Goal: Transaction & Acquisition: Purchase product/service

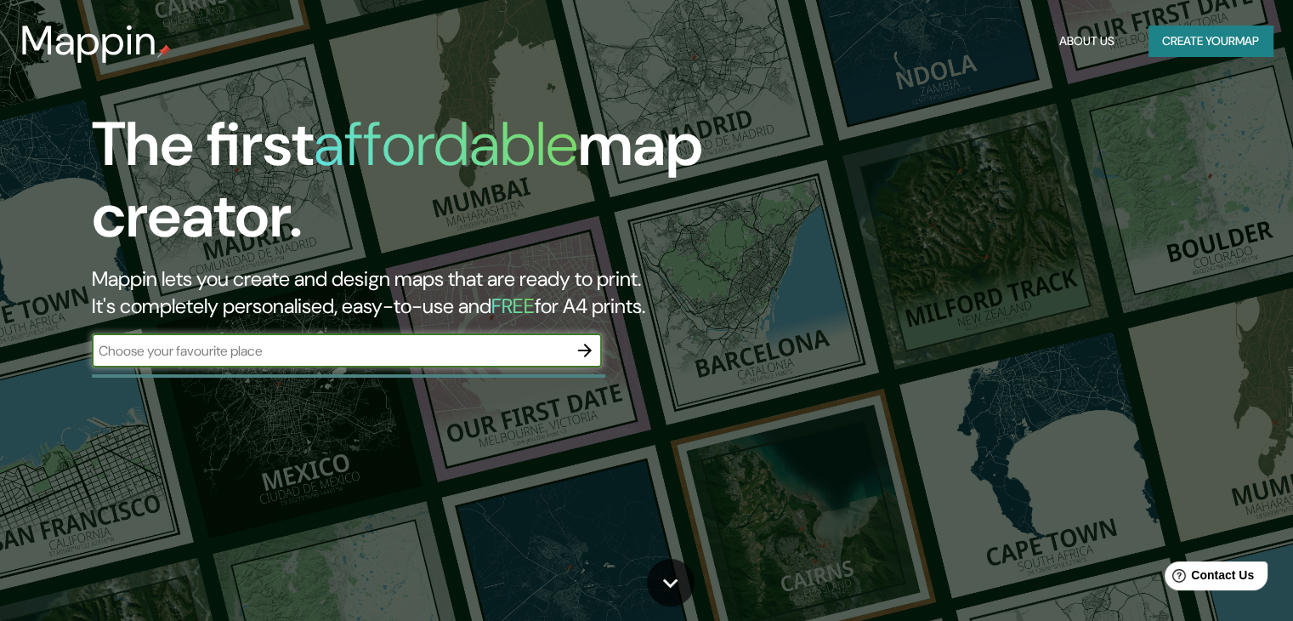
click at [172, 351] on input "text" at bounding box center [330, 351] width 476 height 20
type input "bellavista, [GEOGRAPHIC_DATA], [GEOGRAPHIC_DATA]"
click at [585, 348] on icon "button" at bounding box center [585, 350] width 20 height 20
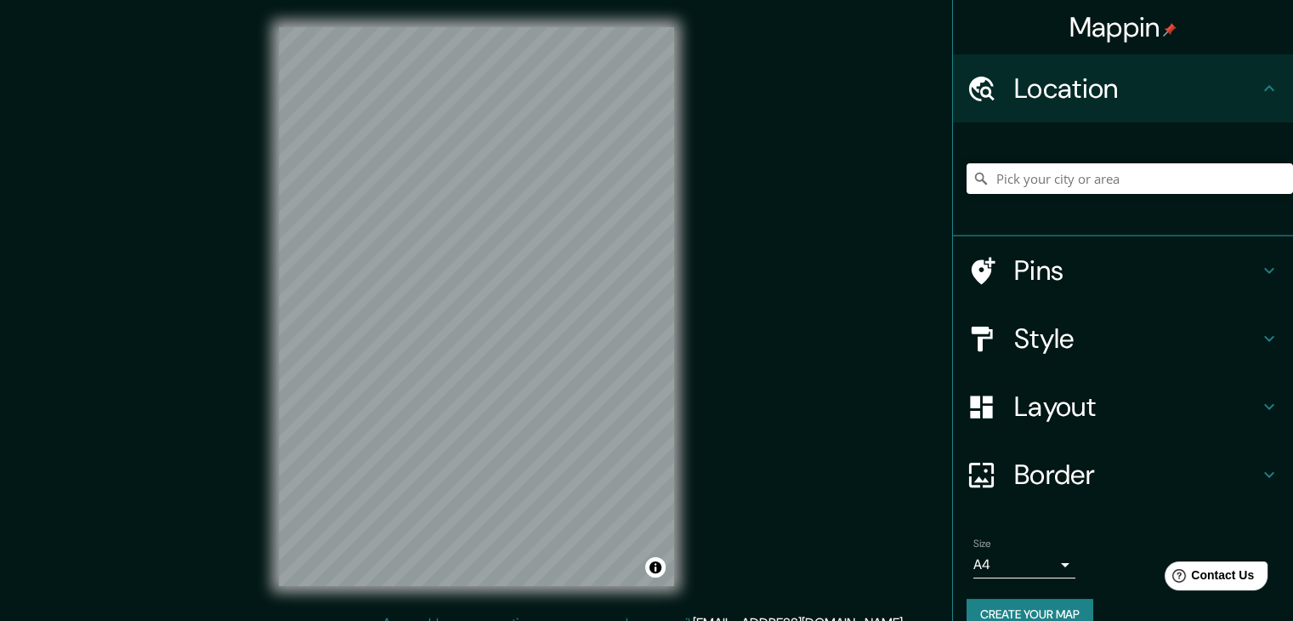
click at [1018, 391] on h4 "Layout" at bounding box center [1136, 406] width 245 height 34
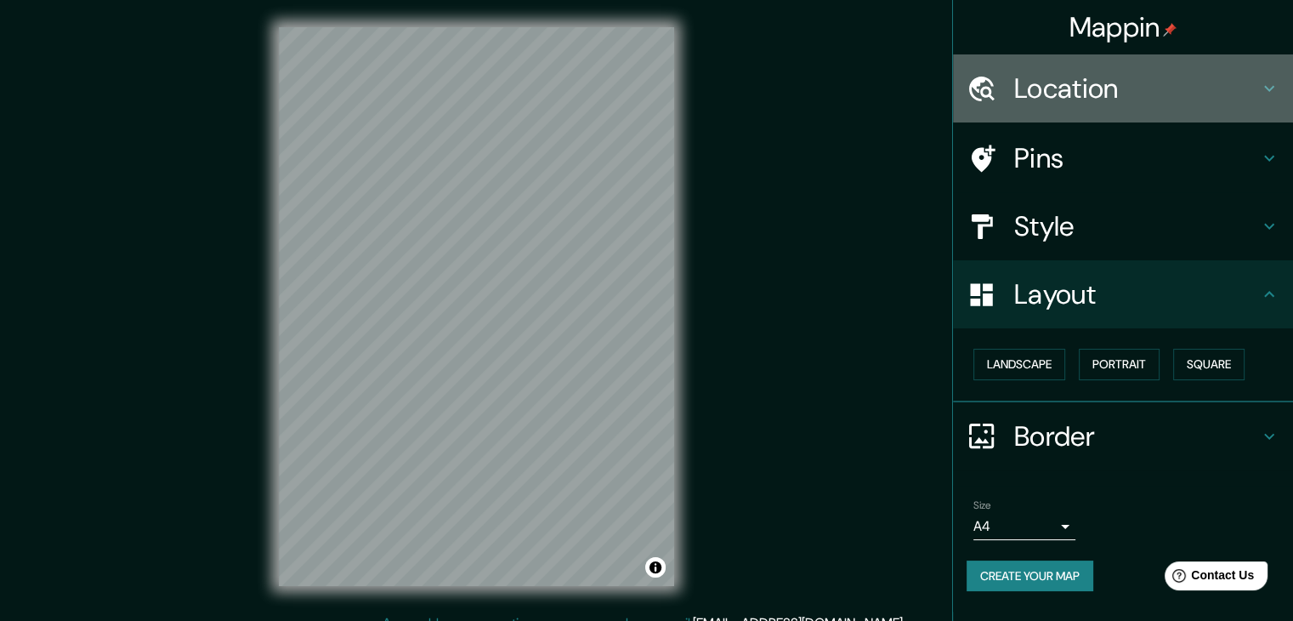
click at [1045, 89] on h4 "Location" at bounding box center [1136, 88] width 245 height 34
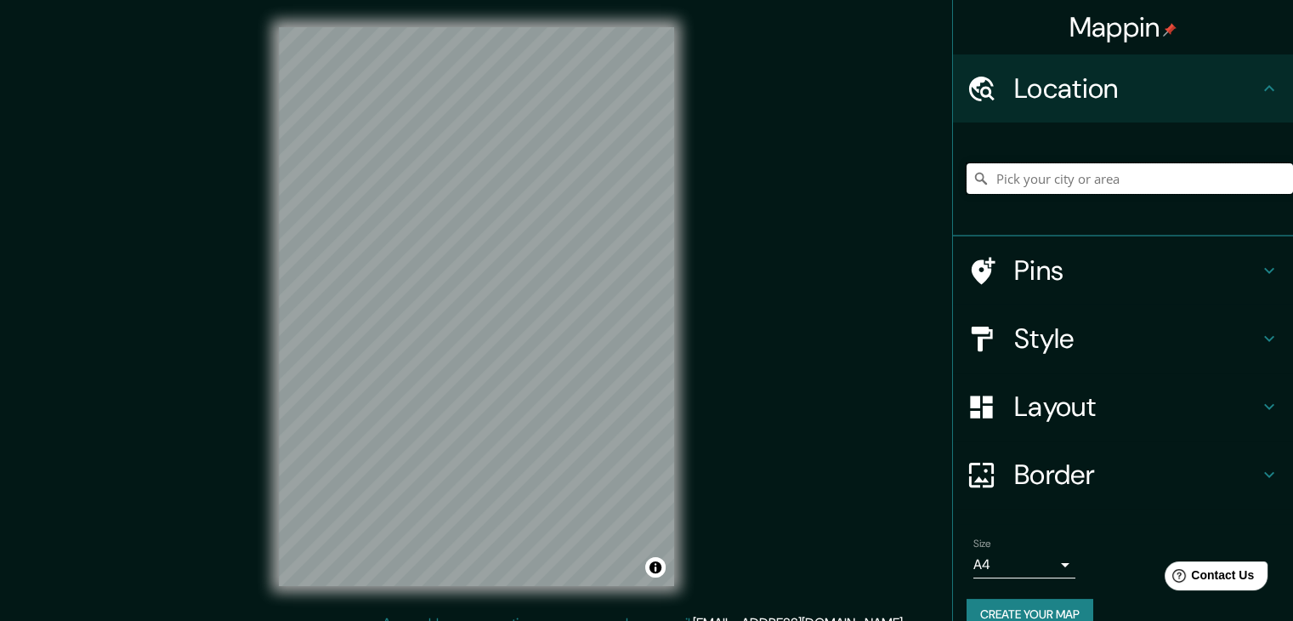
click at [1021, 174] on input "Pick your city or area" at bounding box center [1130, 178] width 327 height 31
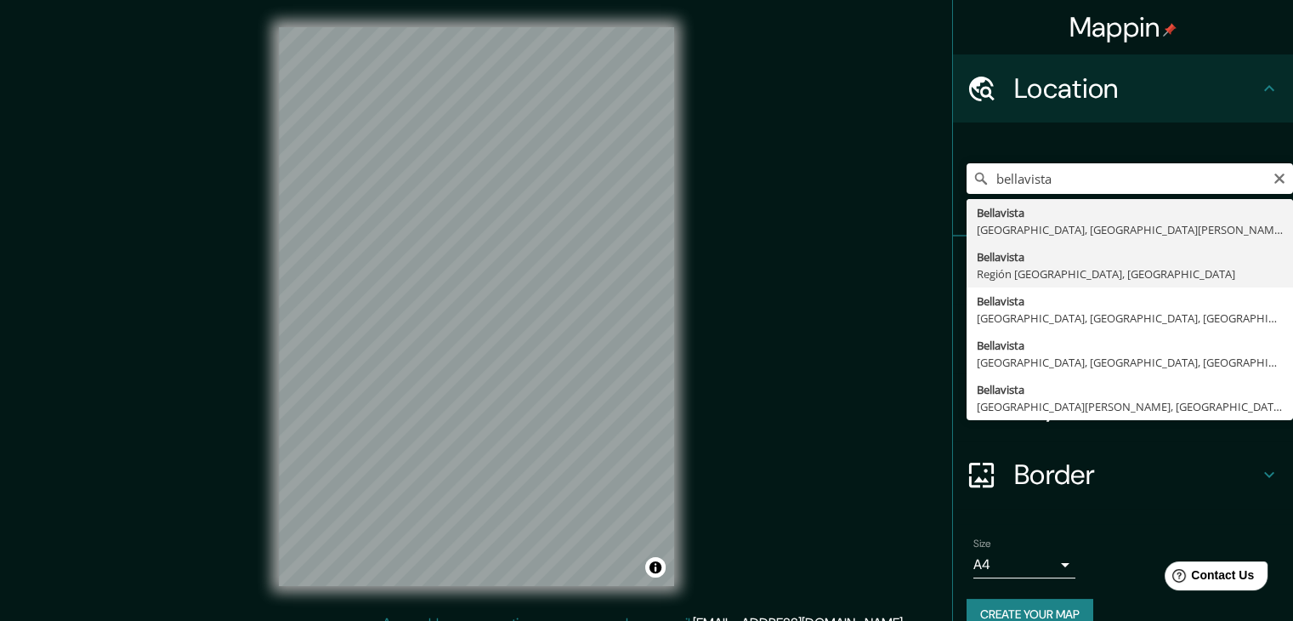
type input "[GEOGRAPHIC_DATA], [GEOGRAPHIC_DATA], [GEOGRAPHIC_DATA]"
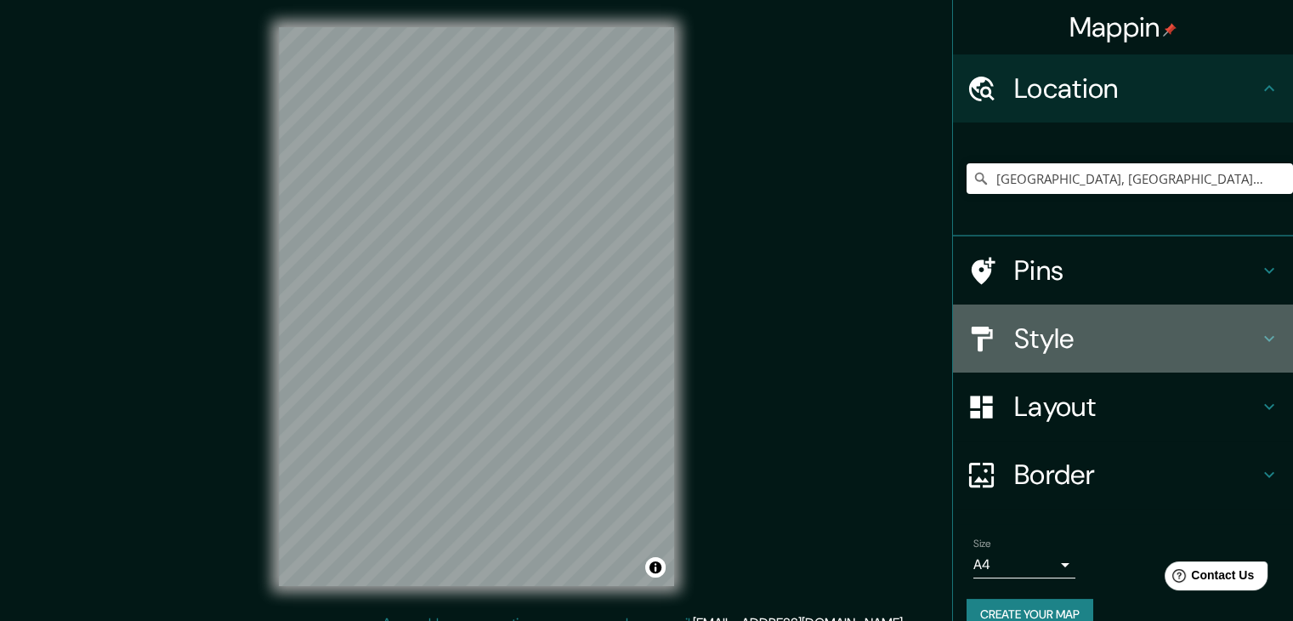
click at [1097, 334] on h4 "Style" at bounding box center [1136, 338] width 245 height 34
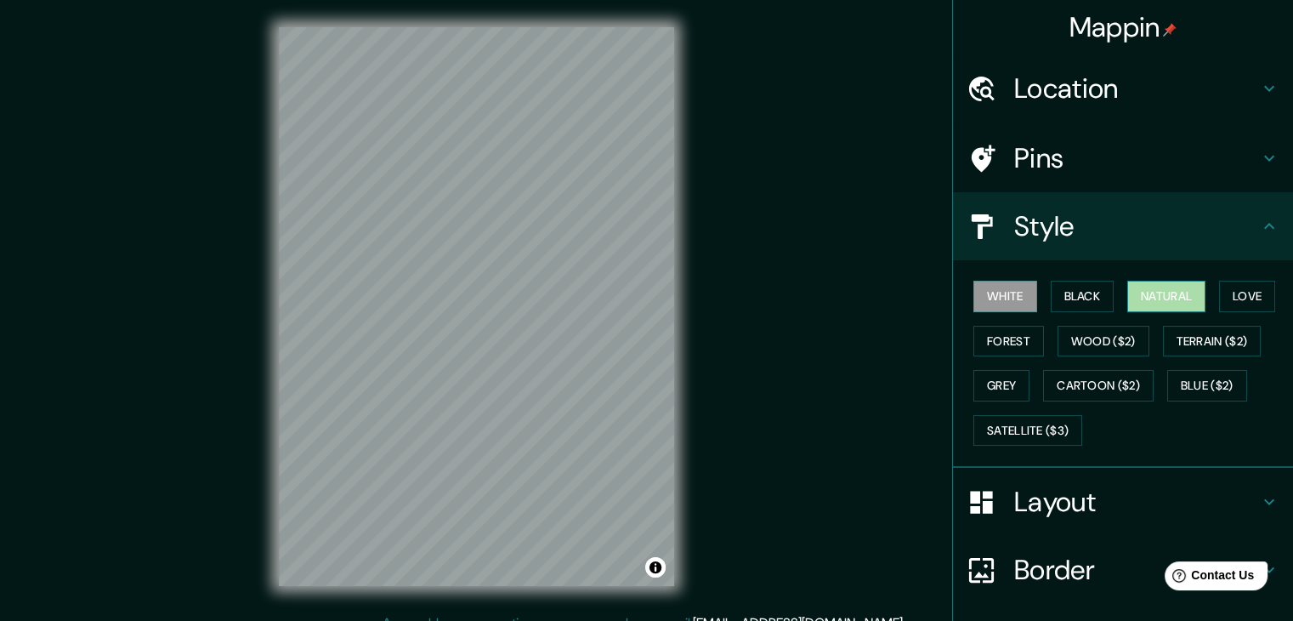
click at [1161, 287] on button "Natural" at bounding box center [1166, 296] width 78 height 31
click at [1010, 341] on button "Forest" at bounding box center [1009, 341] width 71 height 31
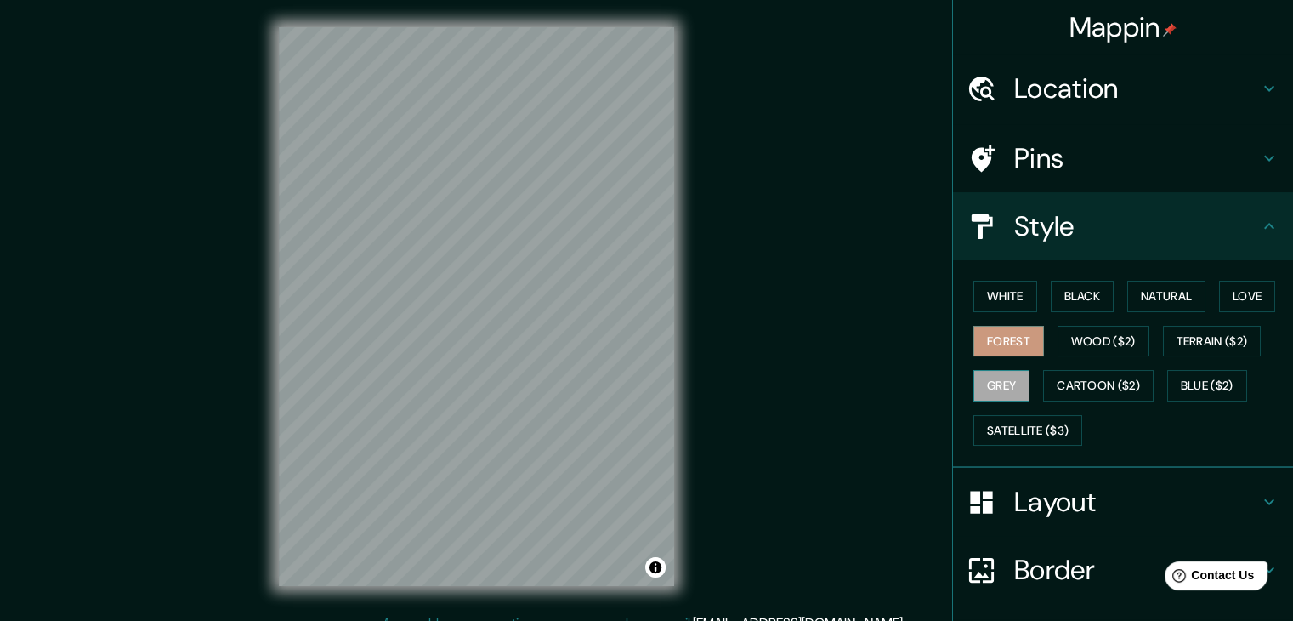
click at [991, 389] on button "Grey" at bounding box center [1002, 385] width 56 height 31
click at [1082, 379] on button "Cartoon ($2)" at bounding box center [1098, 385] width 111 height 31
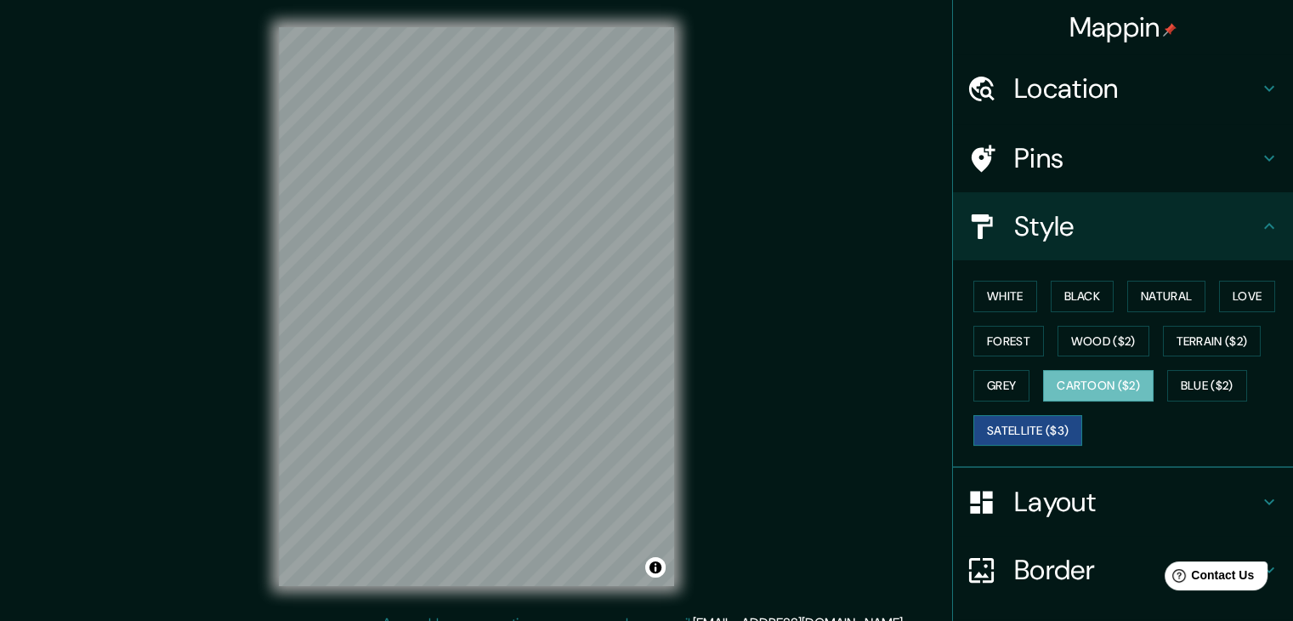
click at [1023, 434] on button "Satellite ($3)" at bounding box center [1028, 430] width 109 height 31
click at [1183, 289] on button "Natural" at bounding box center [1166, 296] width 78 height 31
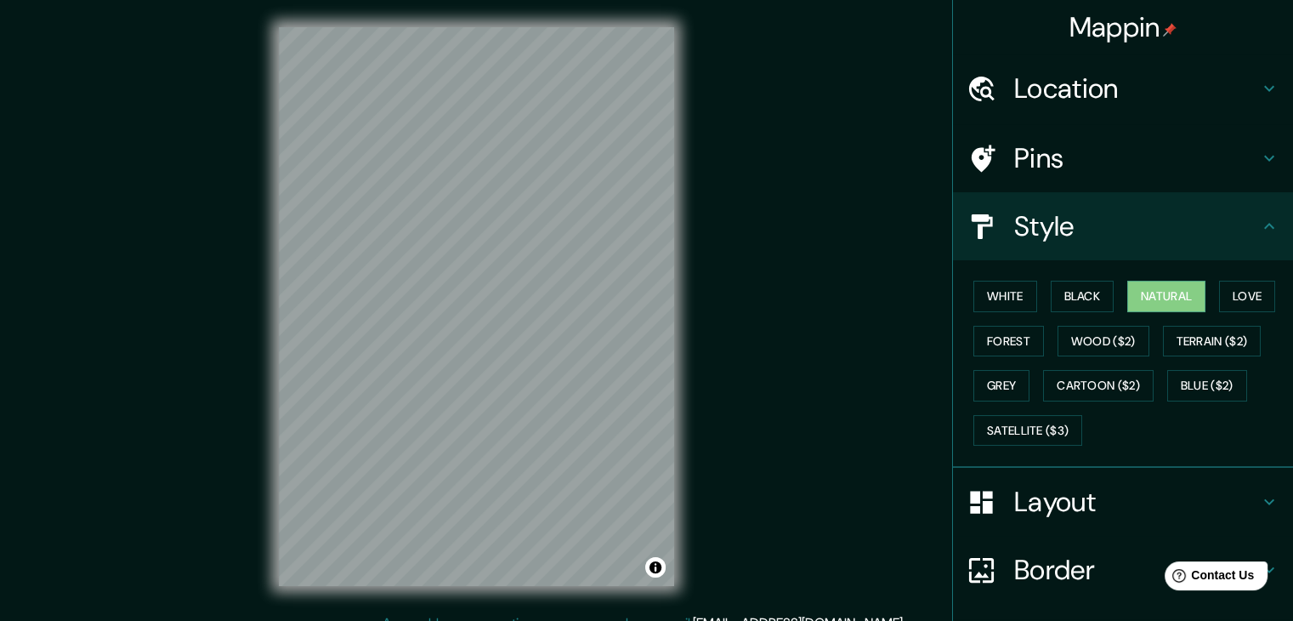
click at [1259, 495] on icon at bounding box center [1269, 501] width 20 height 20
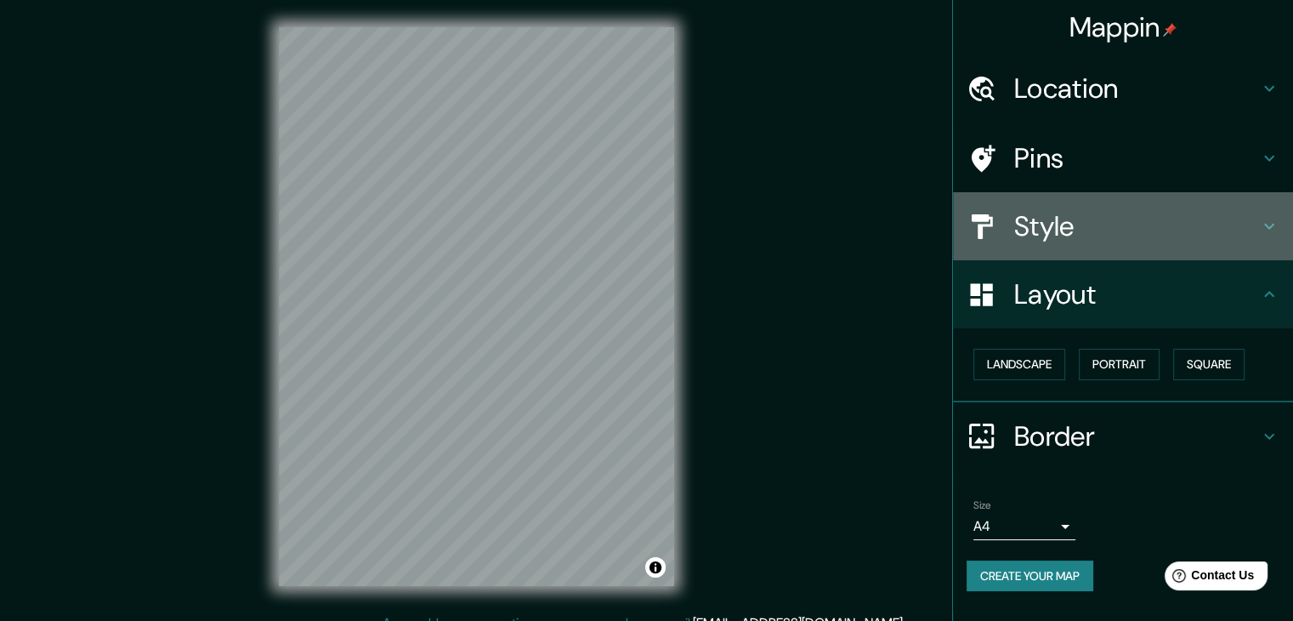
click at [1259, 219] on icon at bounding box center [1269, 226] width 20 height 20
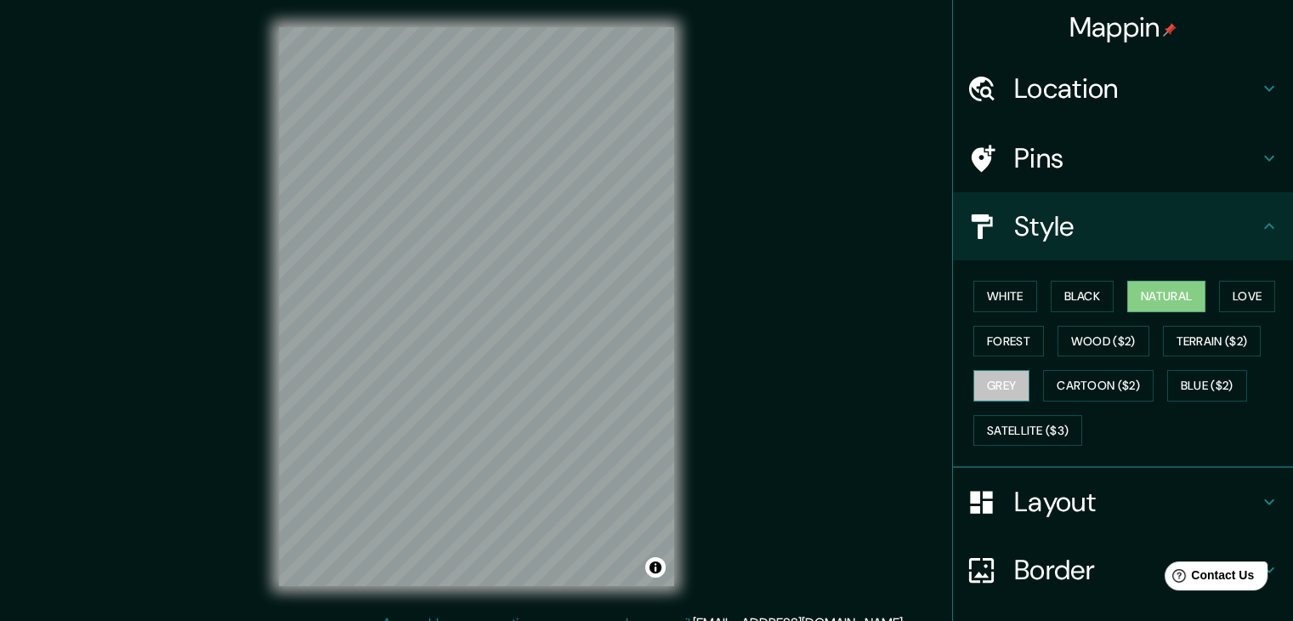
click at [980, 383] on button "Grey" at bounding box center [1002, 385] width 56 height 31
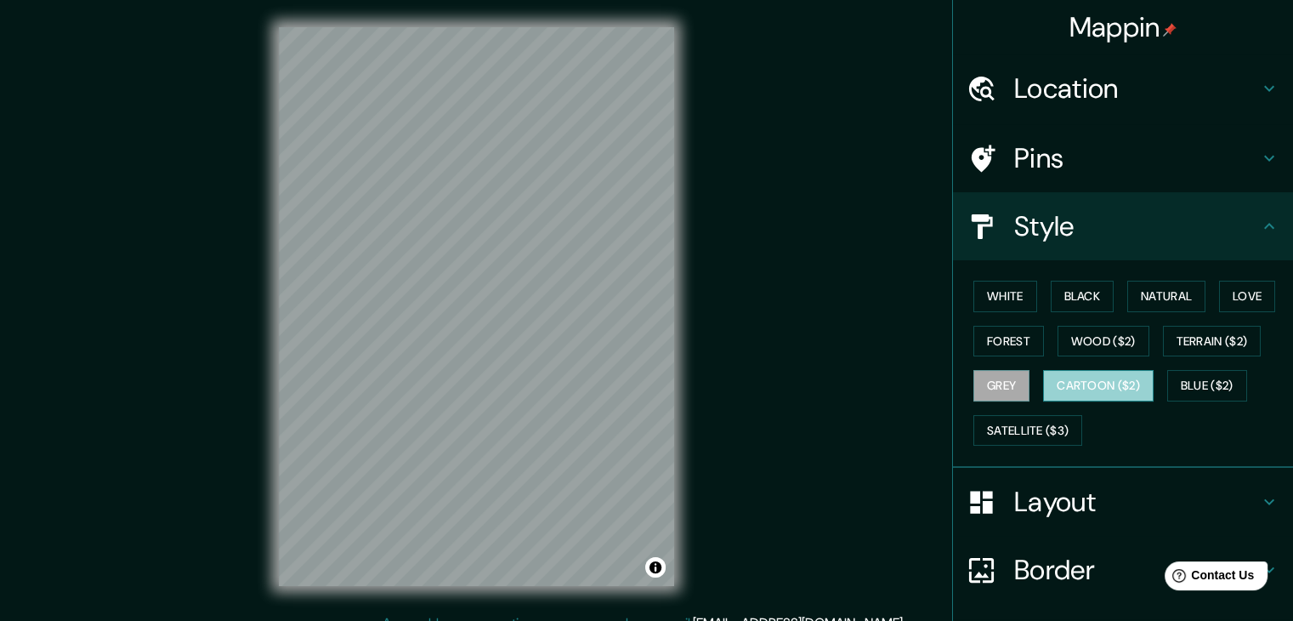
click at [1086, 384] on button "Cartoon ($2)" at bounding box center [1098, 385] width 111 height 31
click at [1195, 383] on button "Blue ($2)" at bounding box center [1207, 385] width 80 height 31
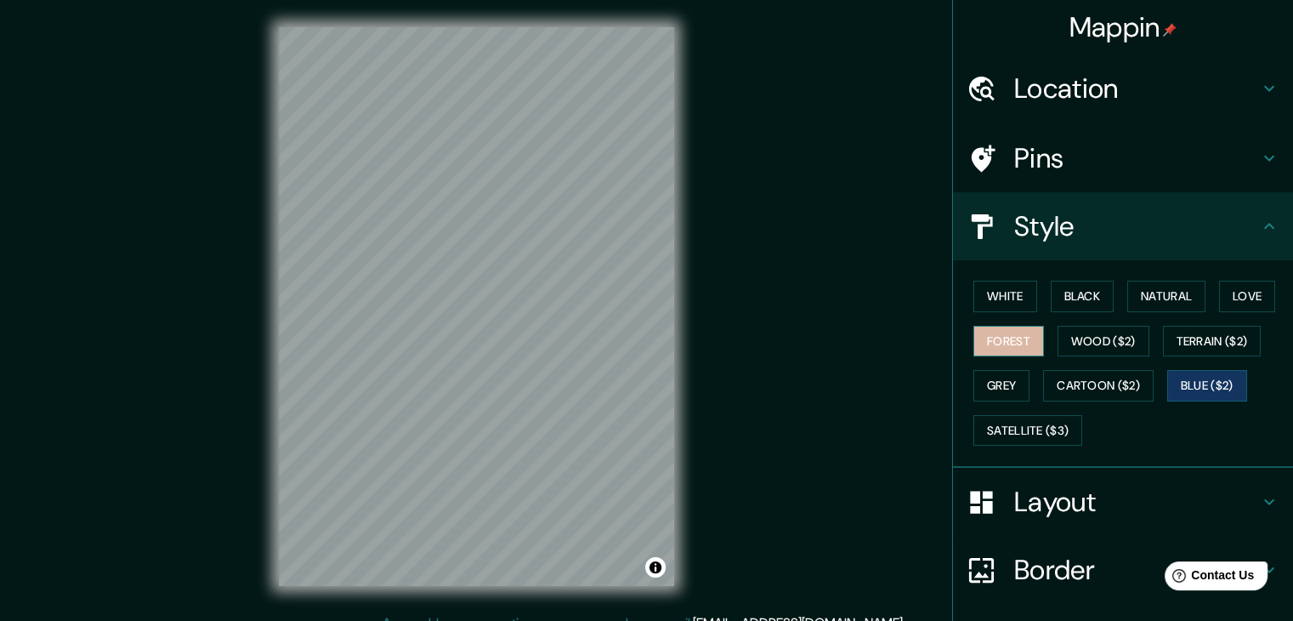
click at [1002, 343] on button "Forest" at bounding box center [1009, 341] width 71 height 31
click at [1008, 297] on button "White" at bounding box center [1006, 296] width 64 height 31
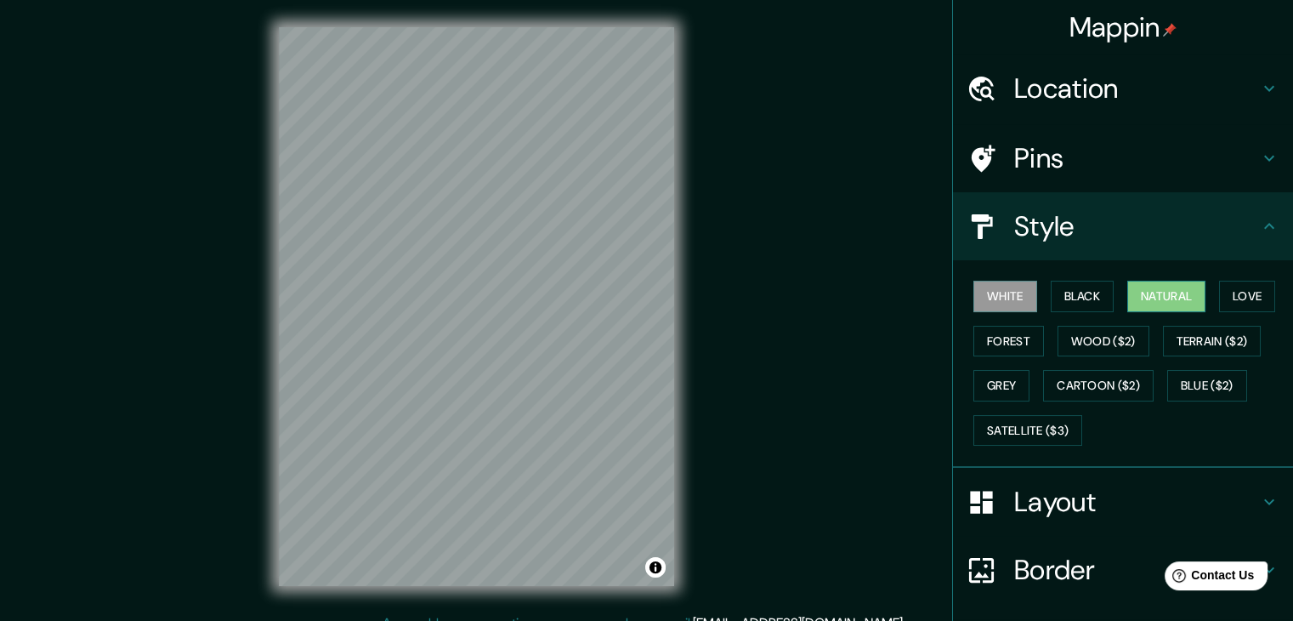
click at [1133, 297] on button "Natural" at bounding box center [1166, 296] width 78 height 31
